Goal: Information Seeking & Learning: Learn about a topic

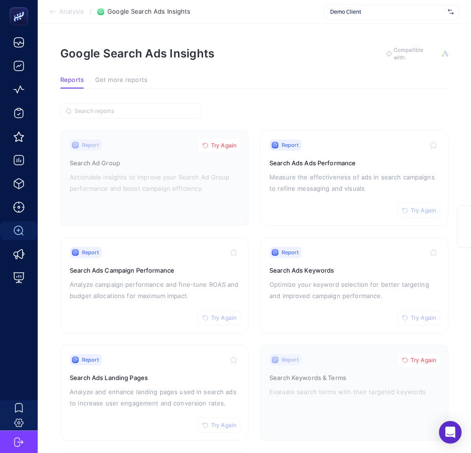
scroll to position [20, 0]
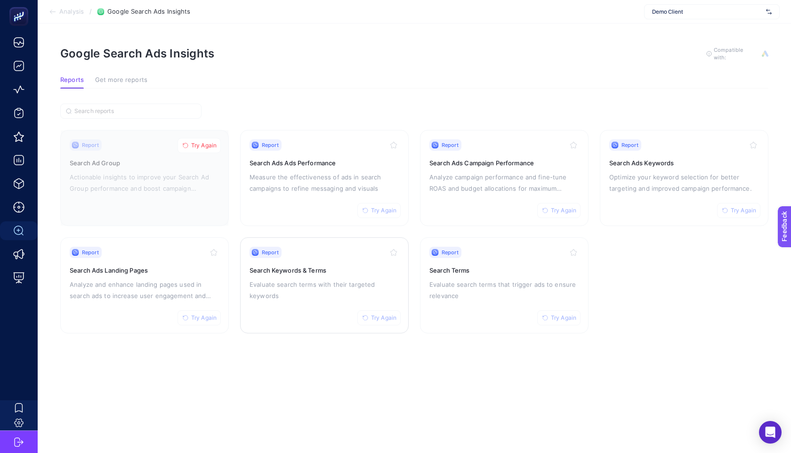
click at [300, 281] on p "Evaluate search terms with their targeted keywords" at bounding box center [325, 290] width 150 height 23
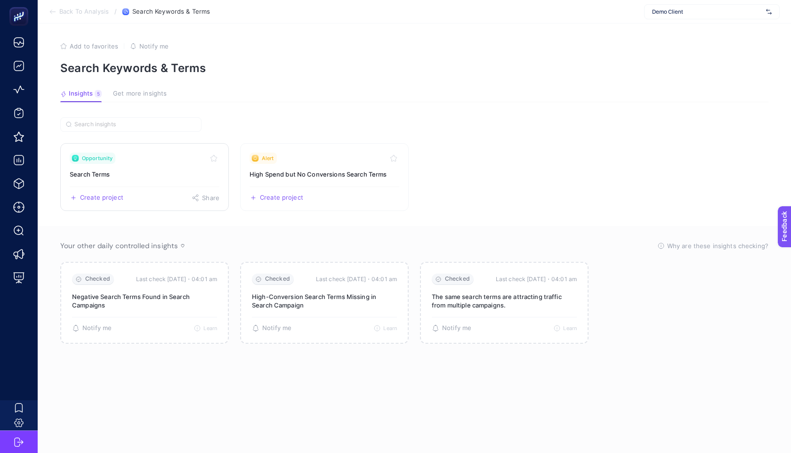
click at [162, 168] on link "Opportunity Search Terms Create project Share" at bounding box center [144, 177] width 169 height 68
click at [284, 155] on div "Alert" at bounding box center [325, 158] width 150 height 11
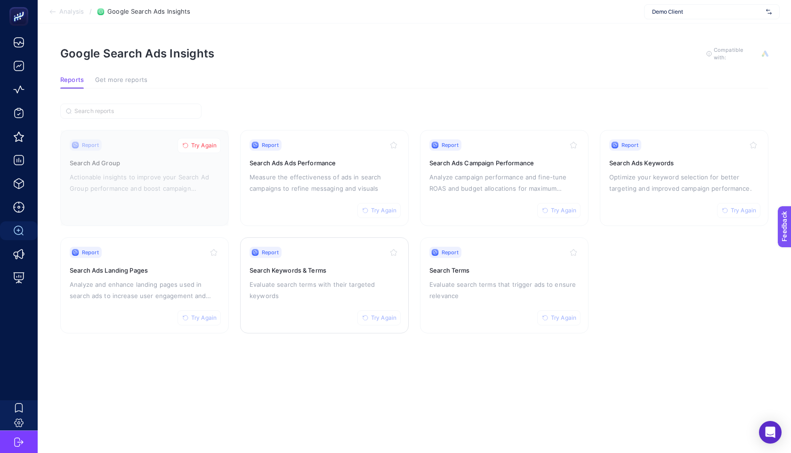
click at [340, 262] on div "Report Try Again Search Keywords & Terms Evaluate search terms with their targe…" at bounding box center [325, 285] width 150 height 77
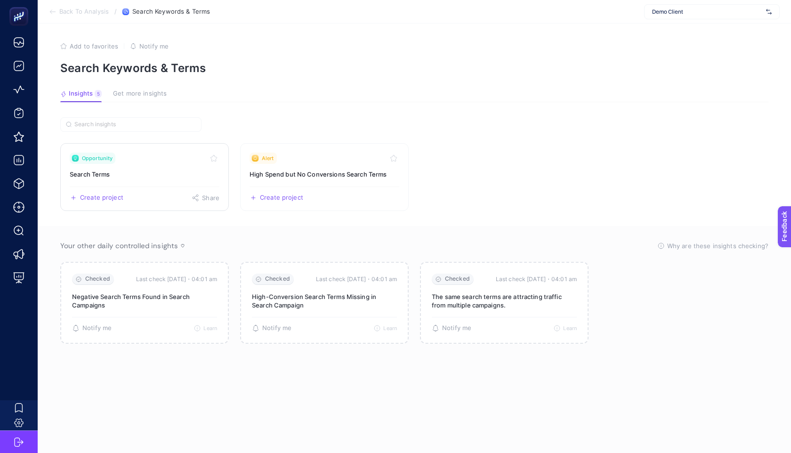
click at [159, 162] on div "Opportunity" at bounding box center [145, 158] width 150 height 11
click at [280, 169] on h3 "High Spend but No Conversions Search Terms" at bounding box center [325, 173] width 150 height 9
